Goal: Navigation & Orientation: Find specific page/section

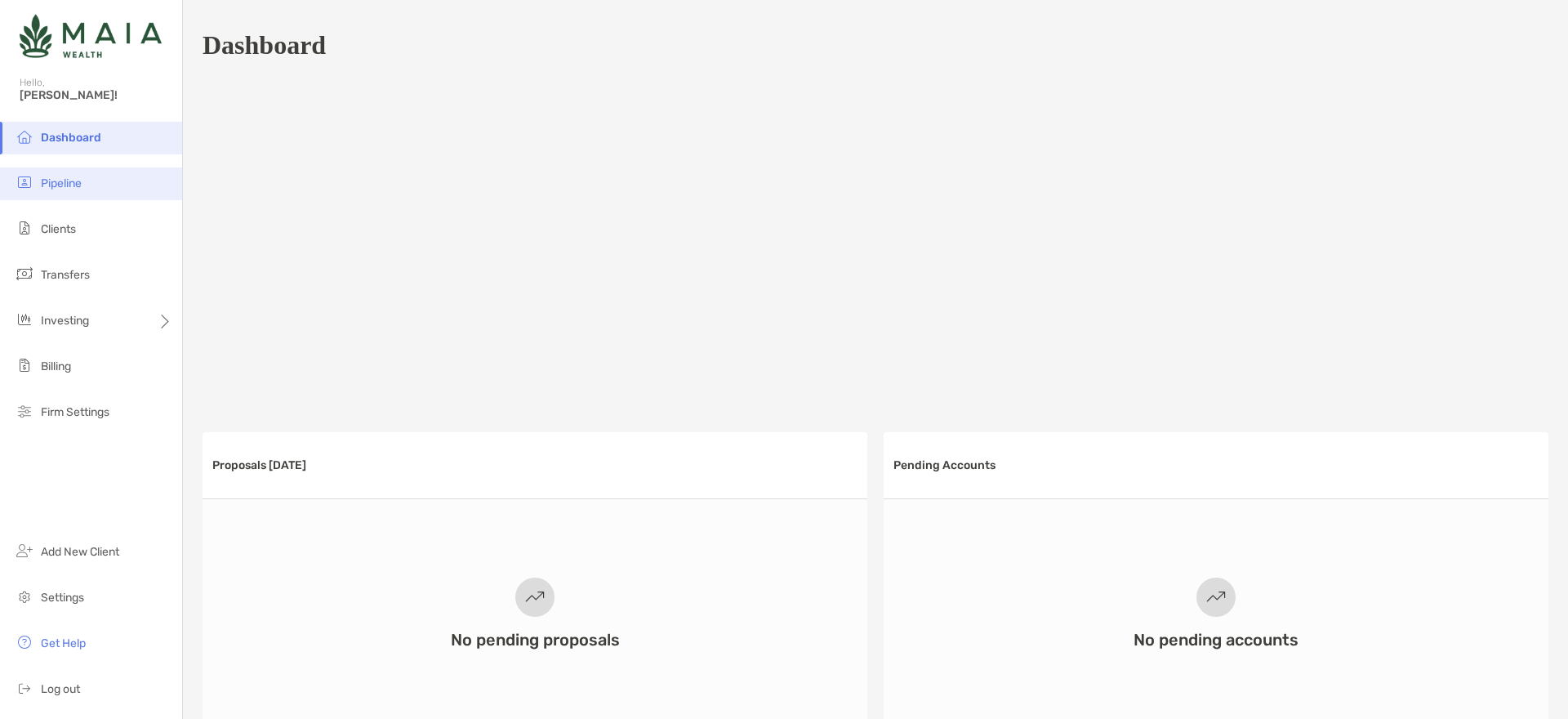
drag, startPoint x: 91, startPoint y: 160, endPoint x: 85, endPoint y: 172, distance: 13.4
click at [91, 160] on ul "Dashboard Pipeline Clients Transfers Investing Billing Firm Settings" at bounding box center [91, 281] width 182 height 320
click at [86, 176] on li "Pipeline" at bounding box center [91, 183] width 182 height 32
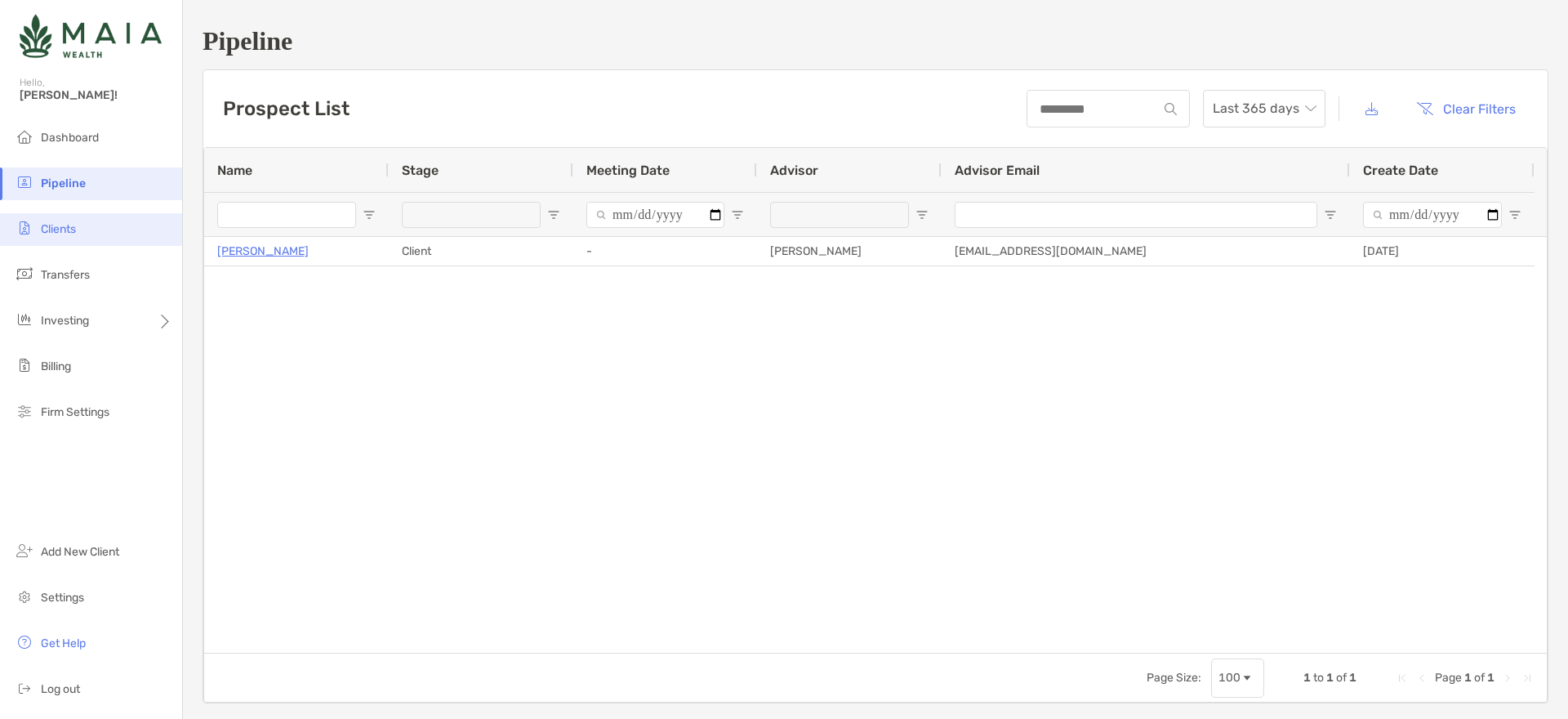
click at [104, 226] on li "Clients" at bounding box center [91, 229] width 182 height 32
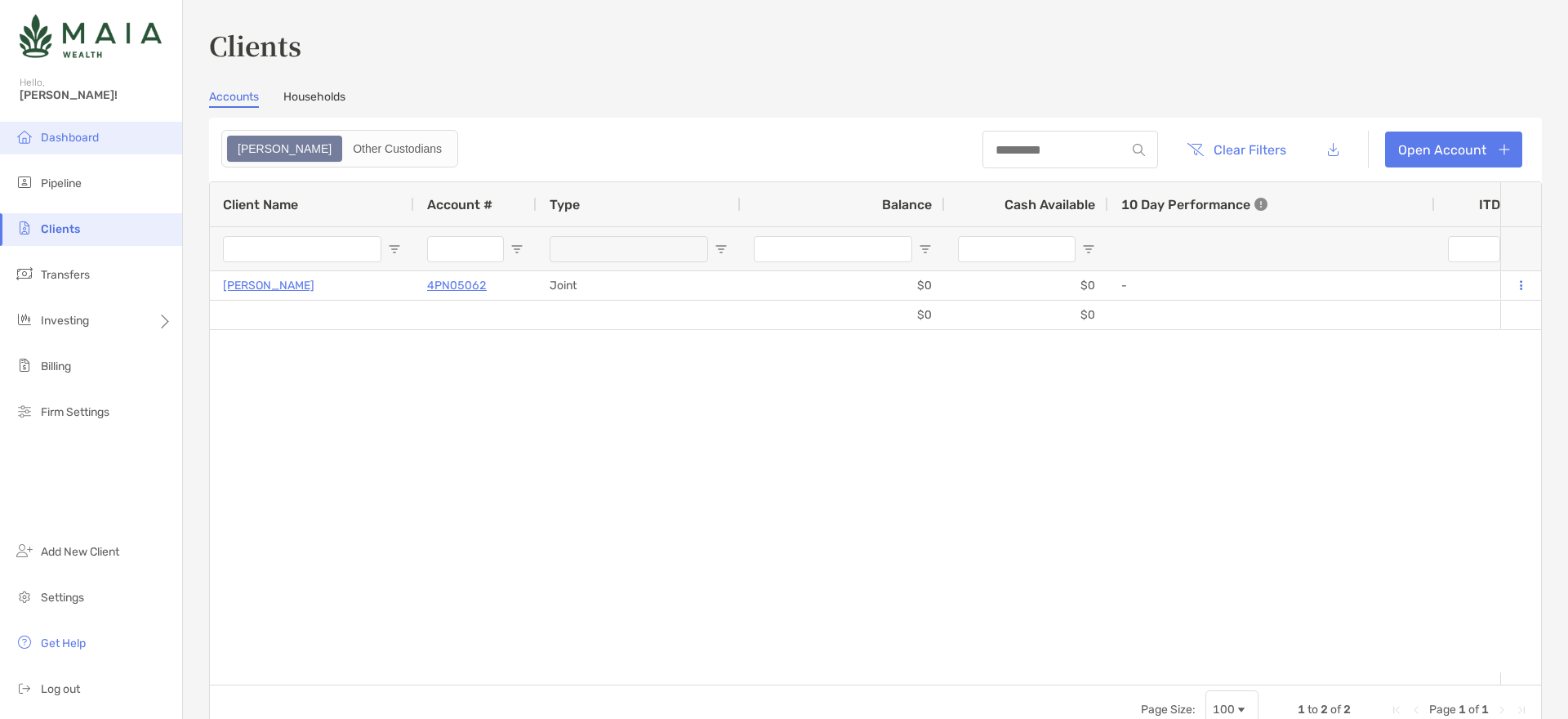
click at [68, 138] on span "Dashboard" at bounding box center [69, 138] width 58 height 14
